Goal: Task Accomplishment & Management: Use online tool/utility

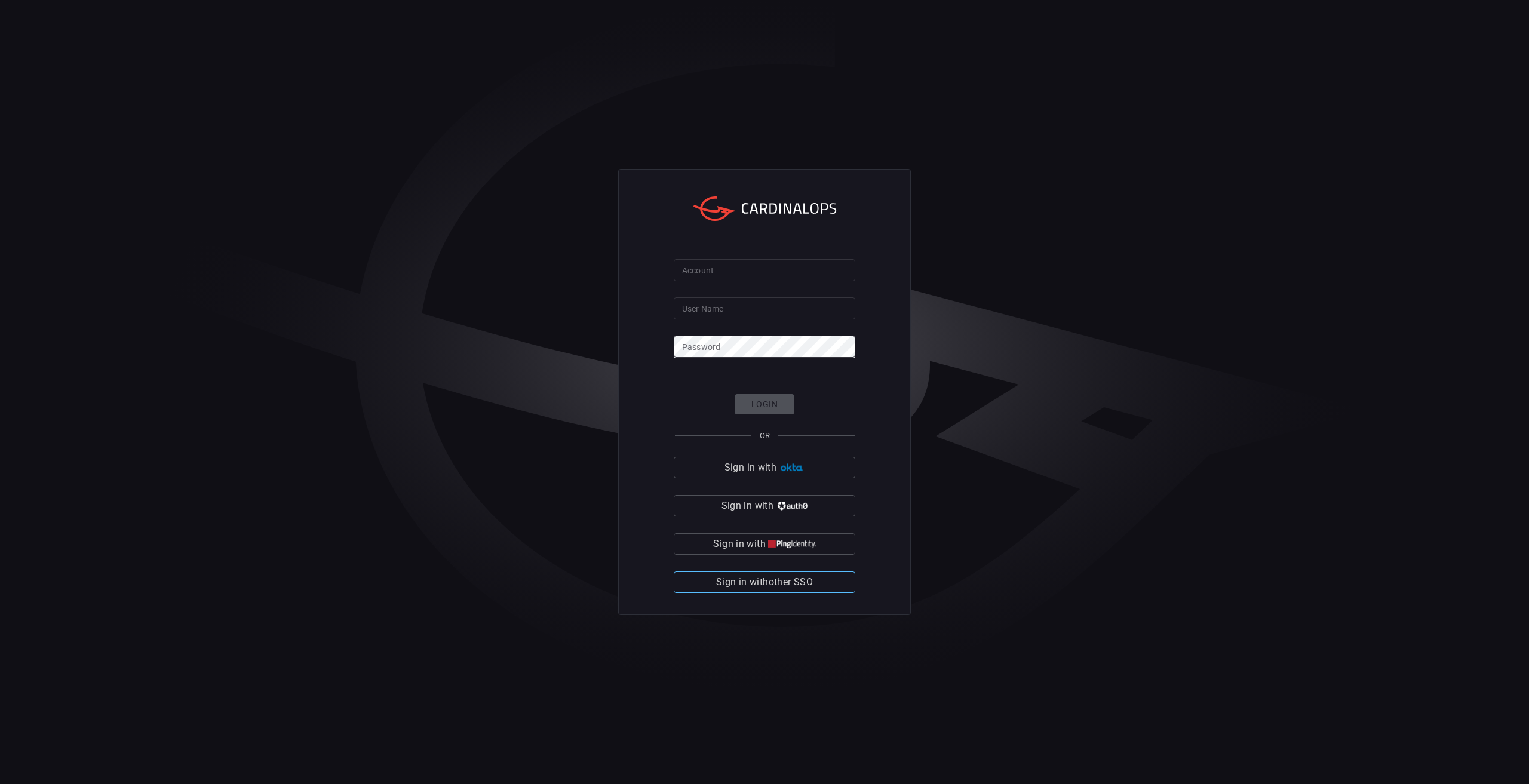
click at [791, 585] on span "Sign in with other SSO" at bounding box center [764, 582] width 97 height 17
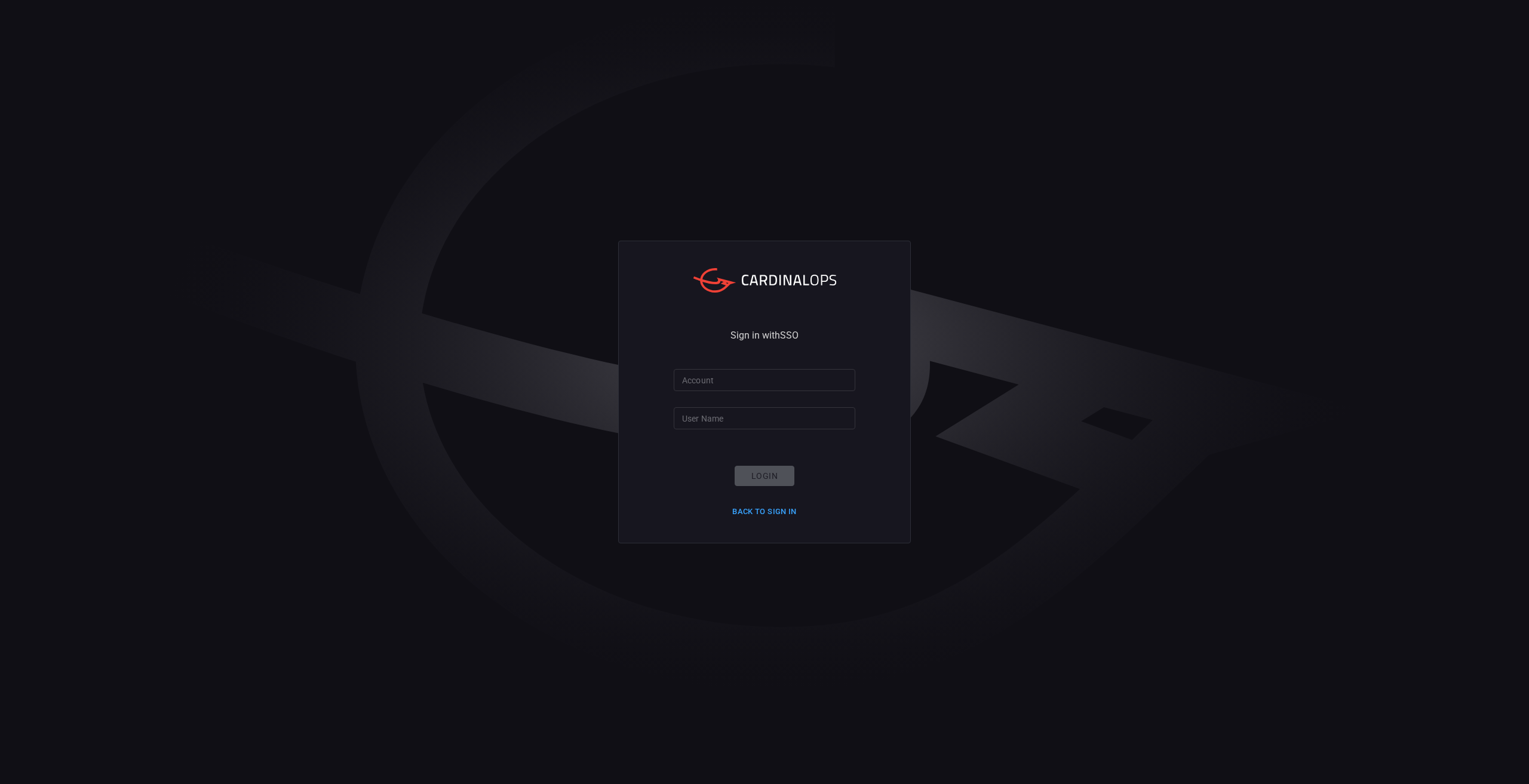
click at [764, 386] on input "Account" at bounding box center [765, 380] width 182 height 22
type input "clalit-health"
click at [767, 422] on input "User Name" at bounding box center [765, 418] width 182 height 22
type input "shaygro1"
click at [771, 477] on button "Login" at bounding box center [765, 476] width 60 height 21
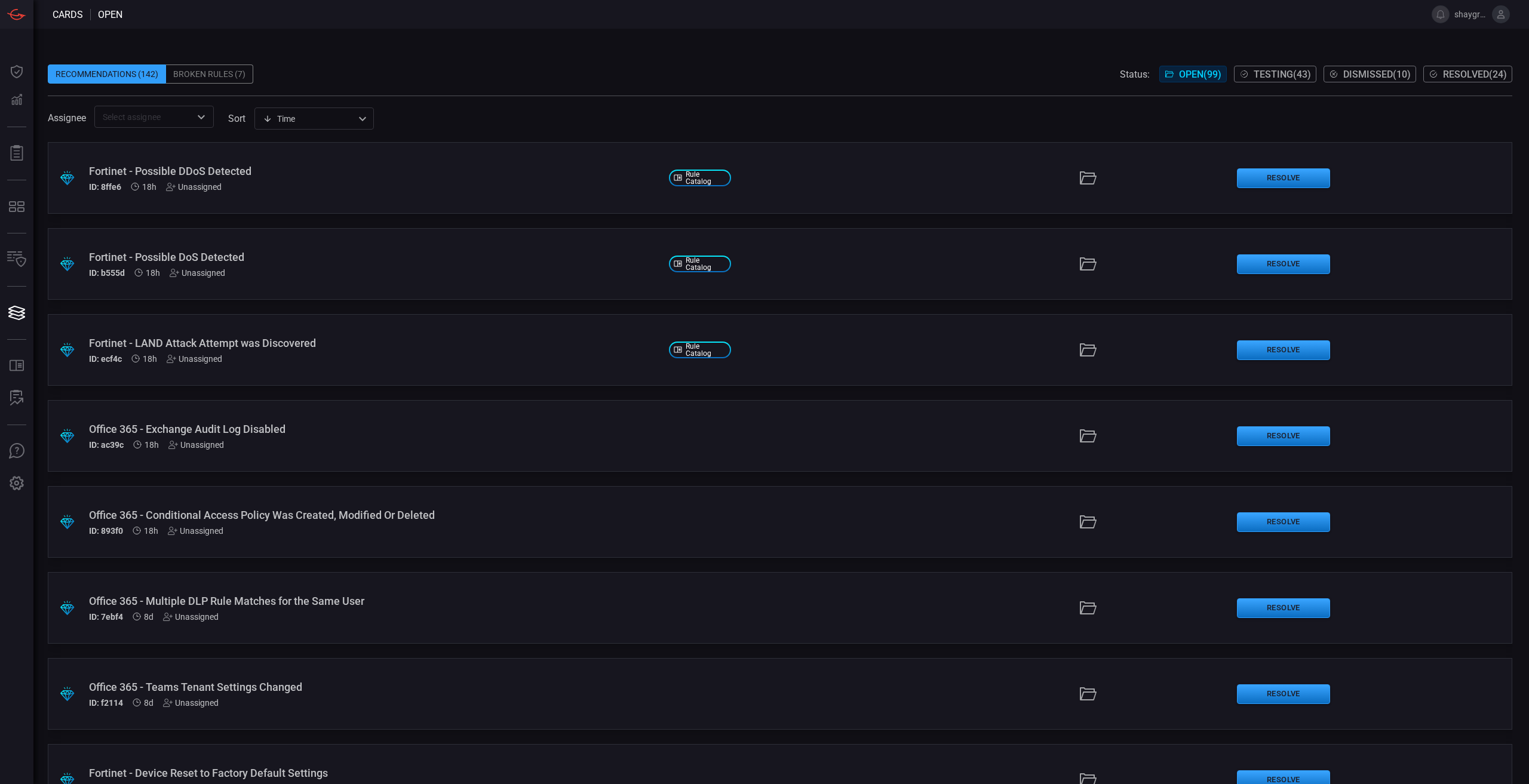
click at [355, 180] on div "Fortinet - Possible DDoS Detected ID: 8ffe6 18h Unassigned" at bounding box center [374, 178] width 570 height 27
